Goal: Task Accomplishment & Management: Complete application form

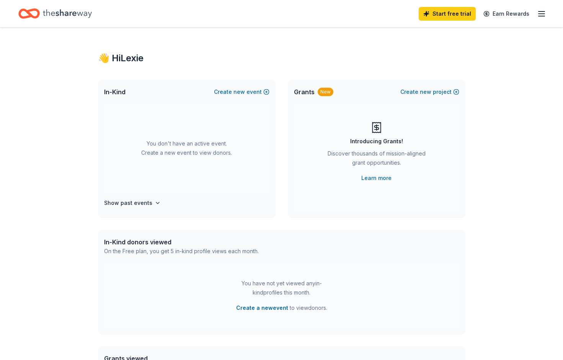
click at [148, 151] on div "You don't have an active event. Create a new event to view donors." at bounding box center [186, 148] width 165 height 88
click at [261, 90] on button "Create new event" at bounding box center [241, 91] width 55 height 9
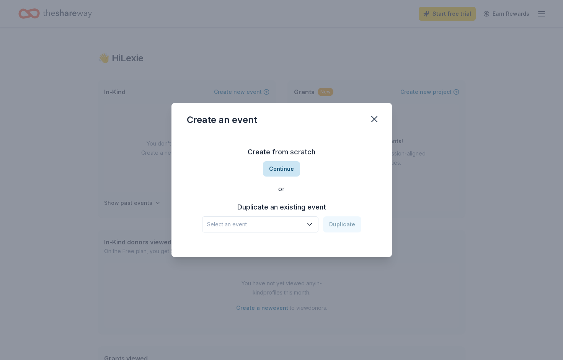
click at [277, 176] on button "Continue" at bounding box center [281, 168] width 37 height 15
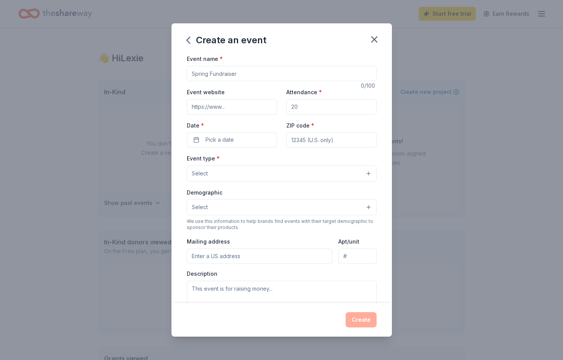
click at [214, 65] on div "Event name *" at bounding box center [282, 67] width 190 height 27
type input "The Factory 2nd Annual Golf Outing"
click at [201, 106] on input "Event website" at bounding box center [232, 106] width 90 height 15
click at [301, 109] on input "Attendance *" at bounding box center [331, 106] width 90 height 15
click at [374, 43] on icon "button" at bounding box center [374, 39] width 11 height 11
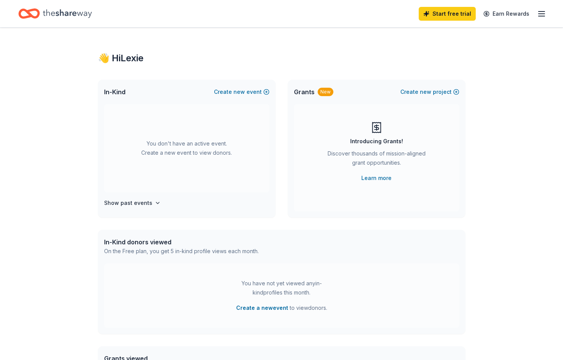
click at [543, 17] on icon "button" at bounding box center [541, 13] width 9 height 9
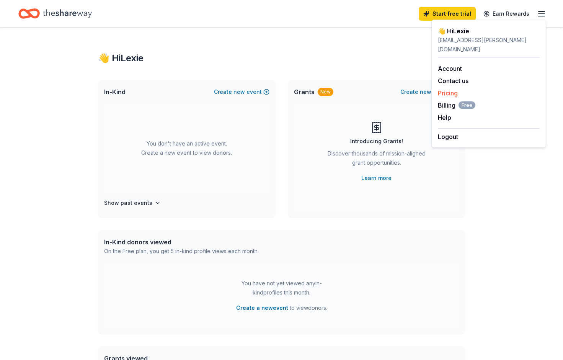
click at [439, 89] on link "Pricing" at bounding box center [448, 93] width 20 height 8
click at [235, 70] on div "👋 Hi [PERSON_NAME] In-Kind Create new event You don't have an active event. Cre…" at bounding box center [282, 251] width 392 height 447
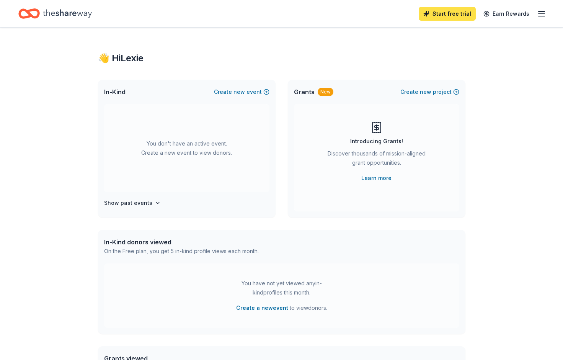
click at [430, 13] on link "Start free trial" at bounding box center [446, 14] width 57 height 14
click at [439, 47] on div "👋 Hi [PERSON_NAME] In-Kind Create new event You don't have an active event. Cre…" at bounding box center [282, 251] width 392 height 447
click at [448, 10] on link "Start free trial" at bounding box center [446, 14] width 57 height 14
click at [448, 14] on link "Start free trial" at bounding box center [446, 14] width 57 height 14
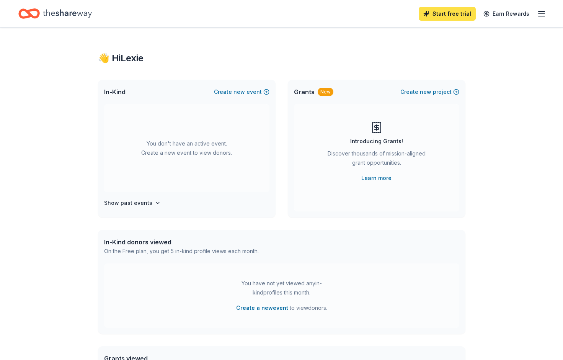
click at [448, 14] on link "Start free trial" at bounding box center [446, 14] width 57 height 14
